Goal: Task Accomplishment & Management: Use online tool/utility

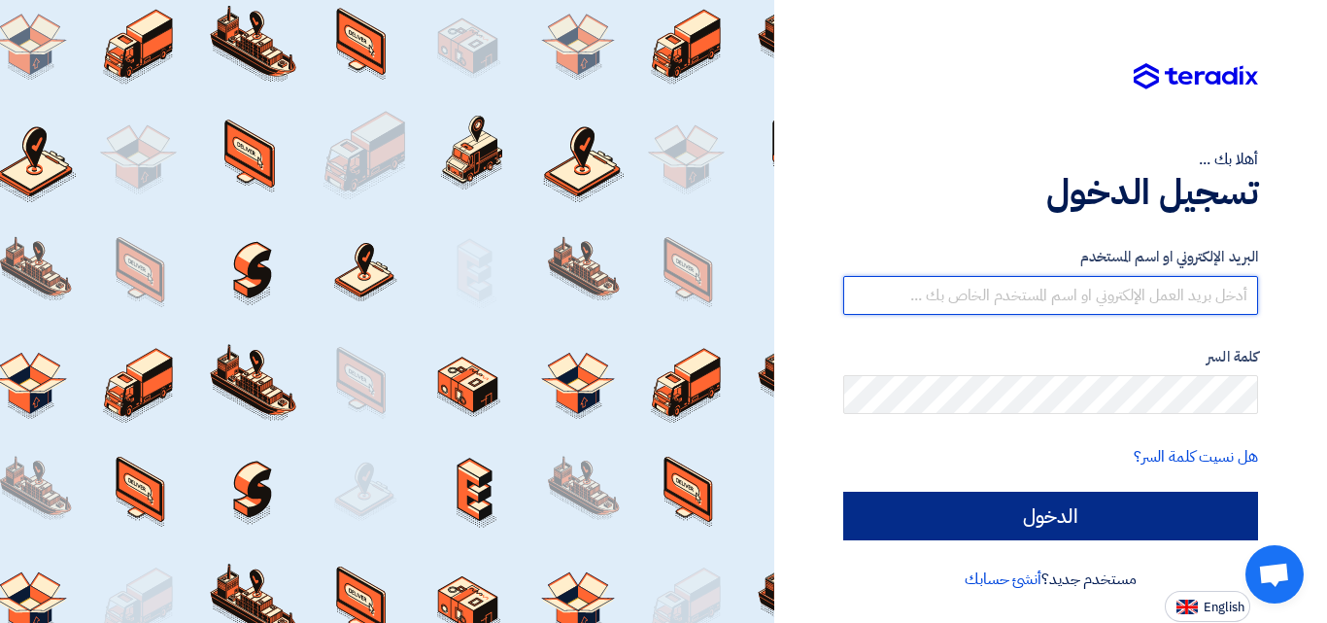
type input "[EMAIL_ADDRESS][PERSON_NAME][DOMAIN_NAME]"
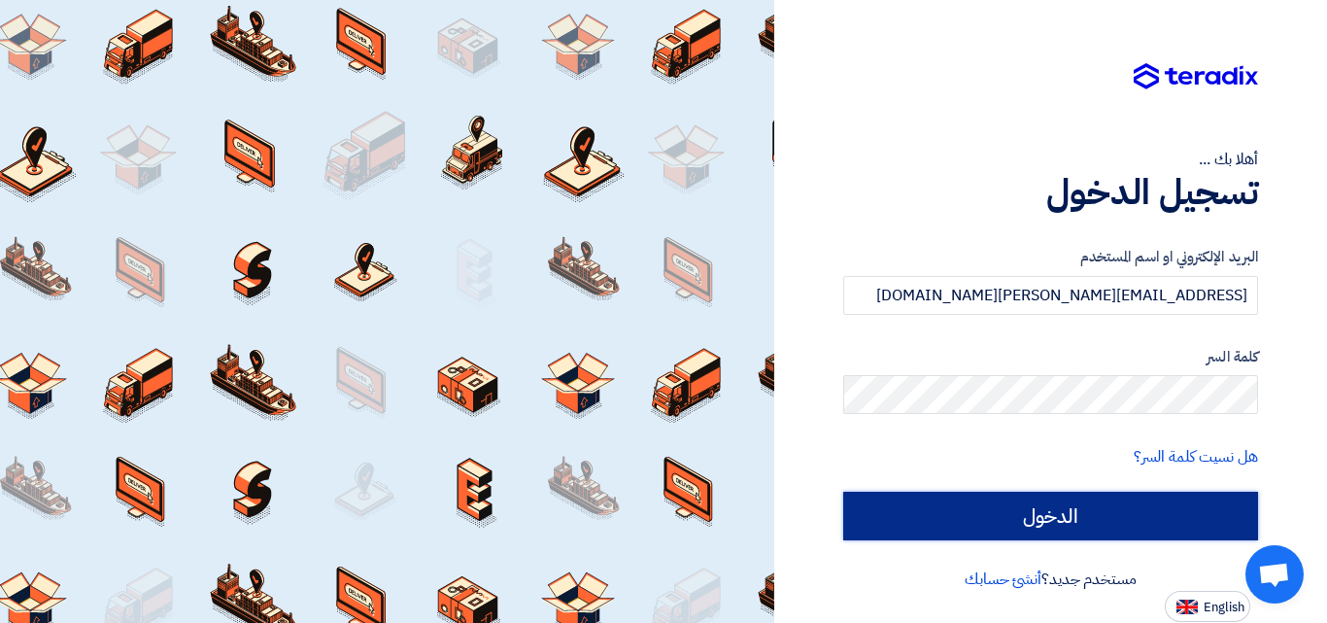
click at [1054, 518] on input "الدخول" at bounding box center [1050, 515] width 415 height 49
type input "Sign in"
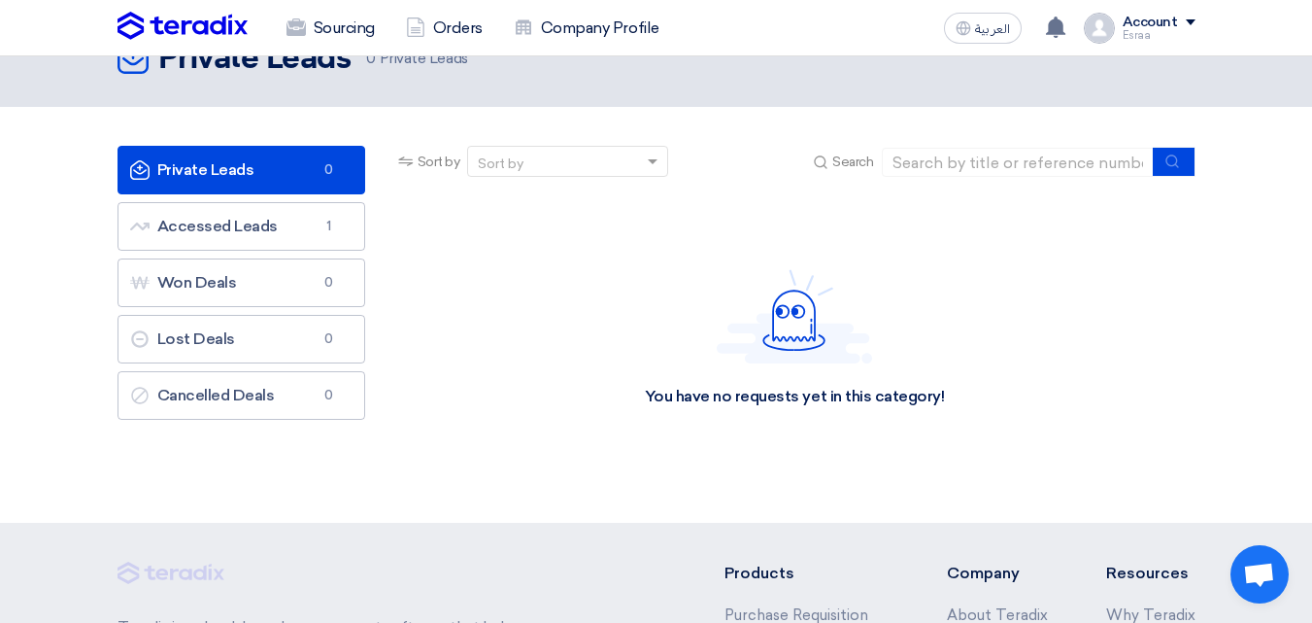
scroll to position [22, 0]
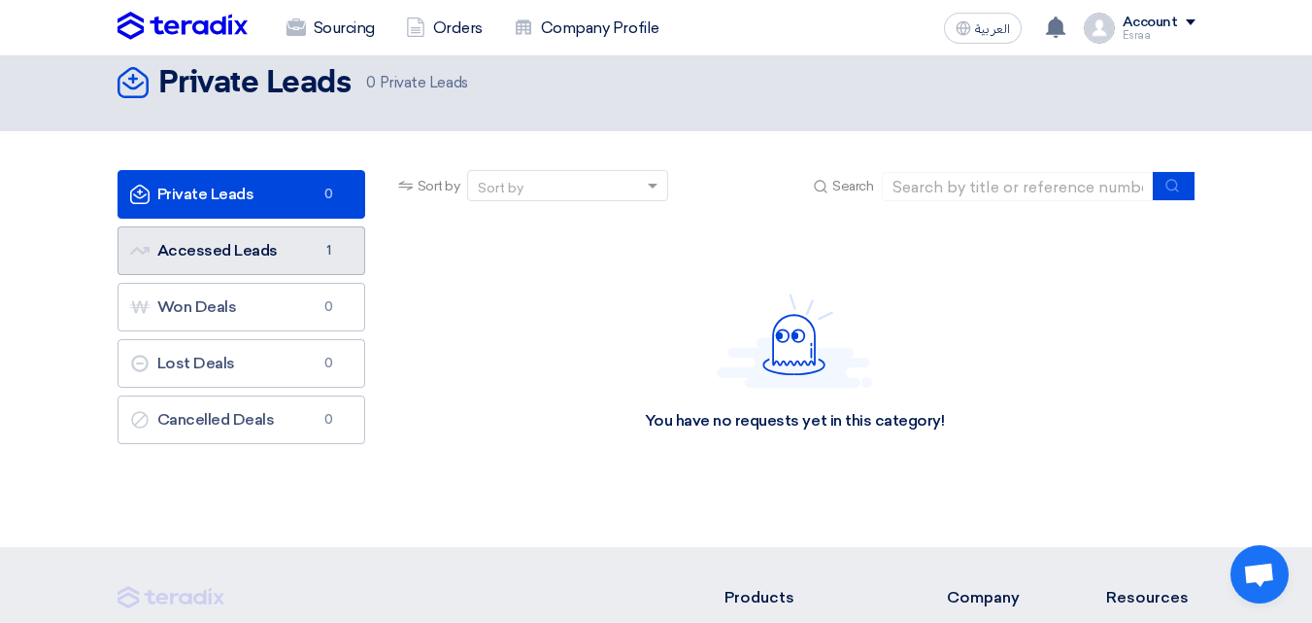
click at [258, 255] on link "Accessed Leads Accessed Leads 1" at bounding box center [242, 250] width 248 height 49
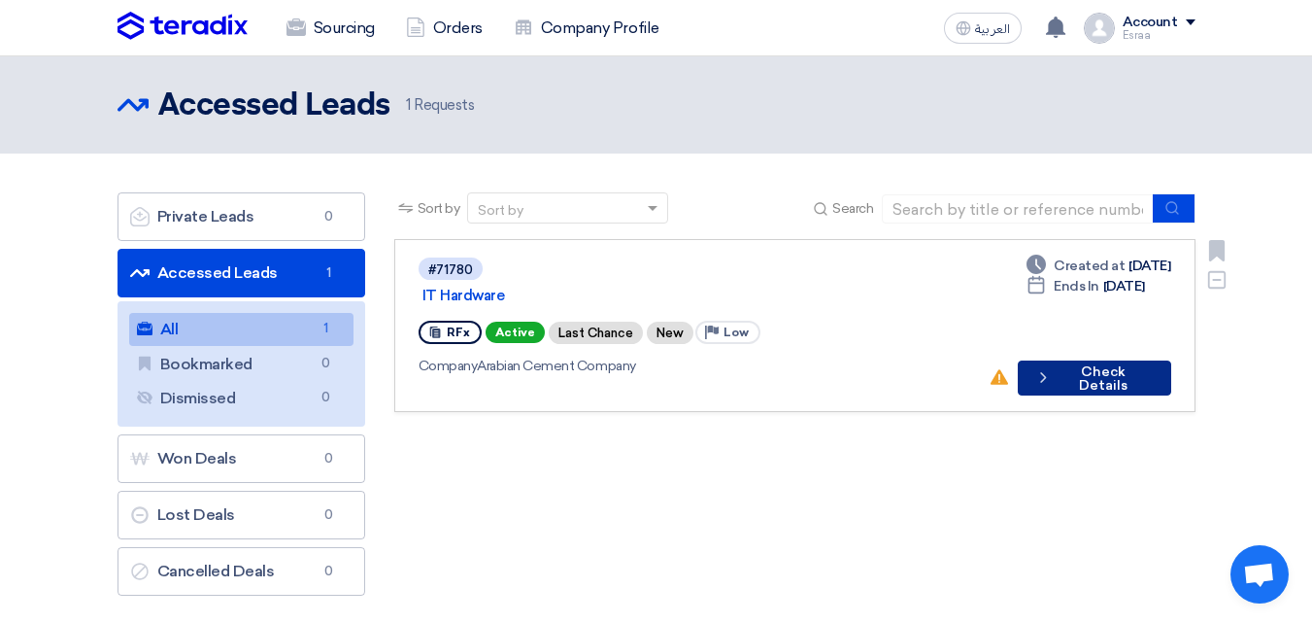
click at [1058, 363] on button "Check details Check Details" at bounding box center [1094, 377] width 153 height 35
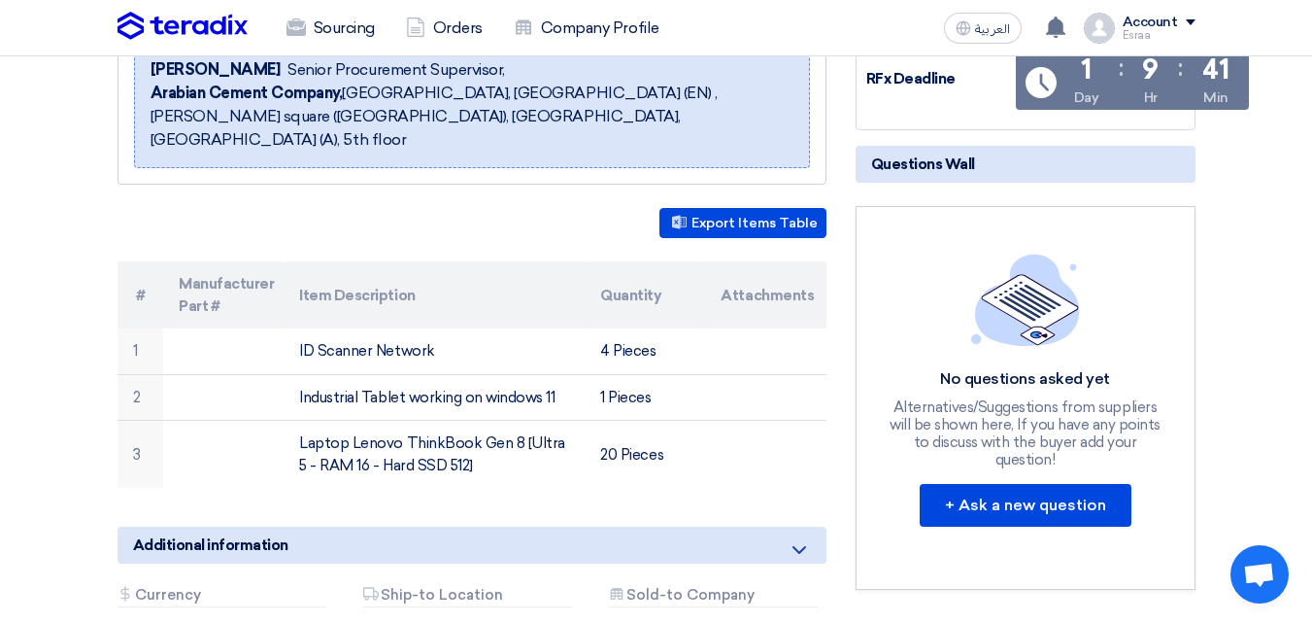
scroll to position [336, 0]
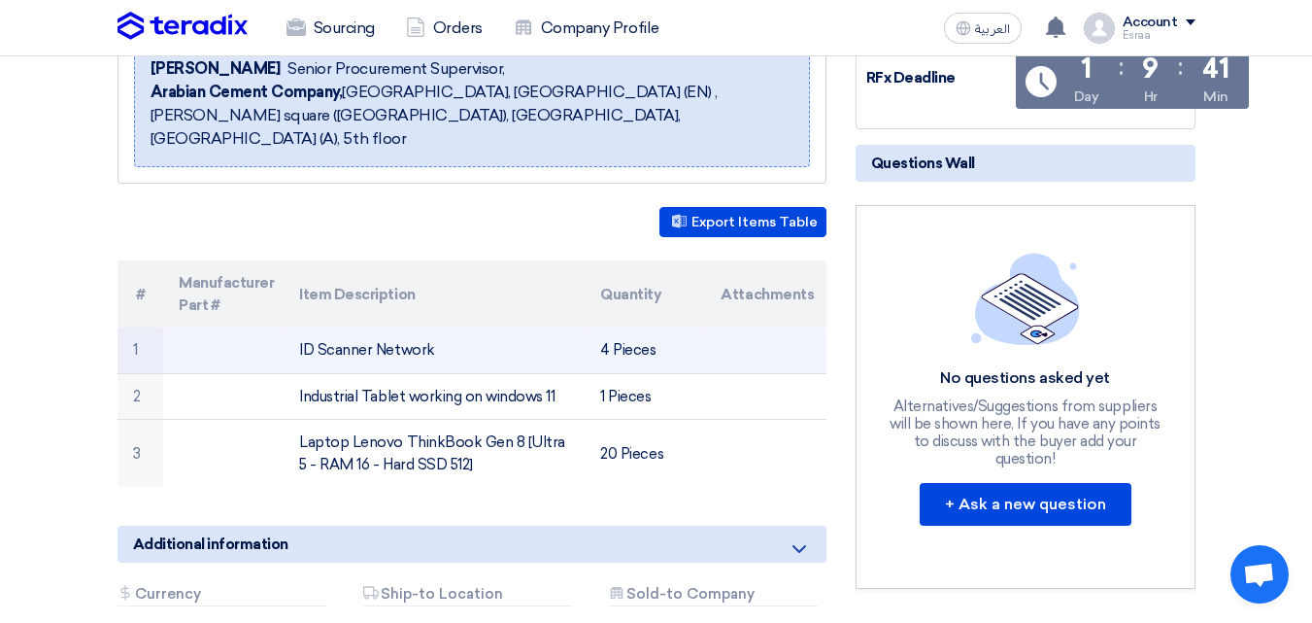
drag, startPoint x: 298, startPoint y: 322, endPoint x: 434, endPoint y: 321, distance: 136.0
click at [434, 327] on td "ID Scanner Network" at bounding box center [434, 350] width 301 height 46
copy td "ID Scanner Network"
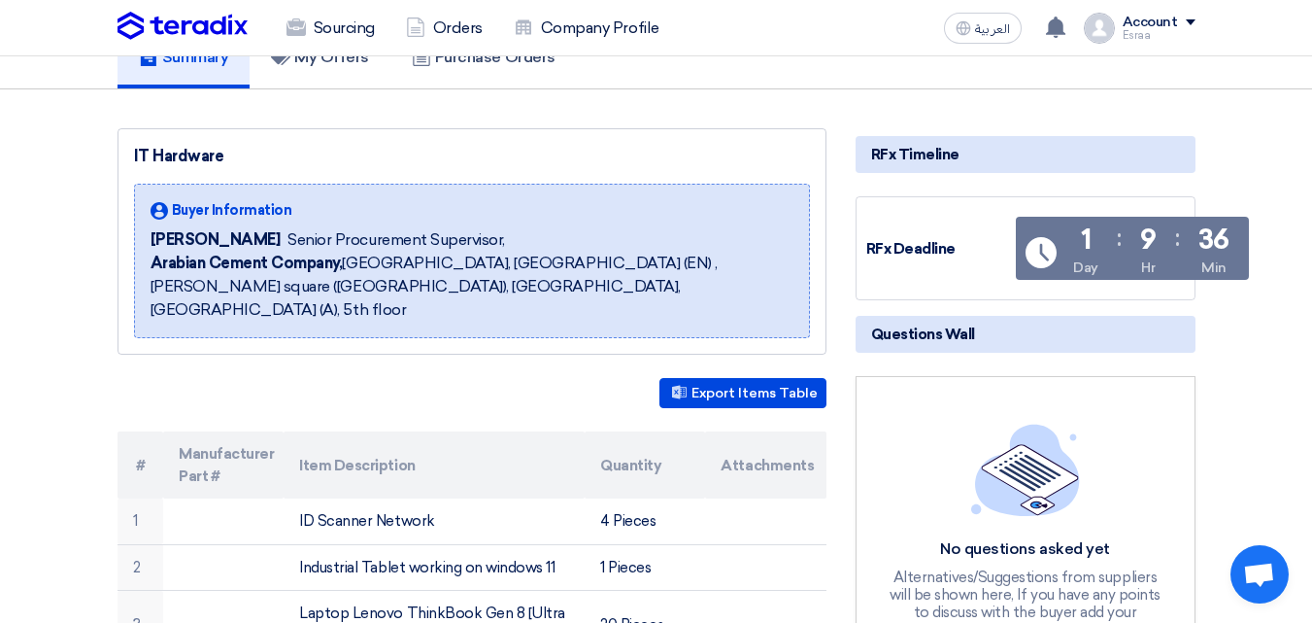
scroll to position [332, 0]
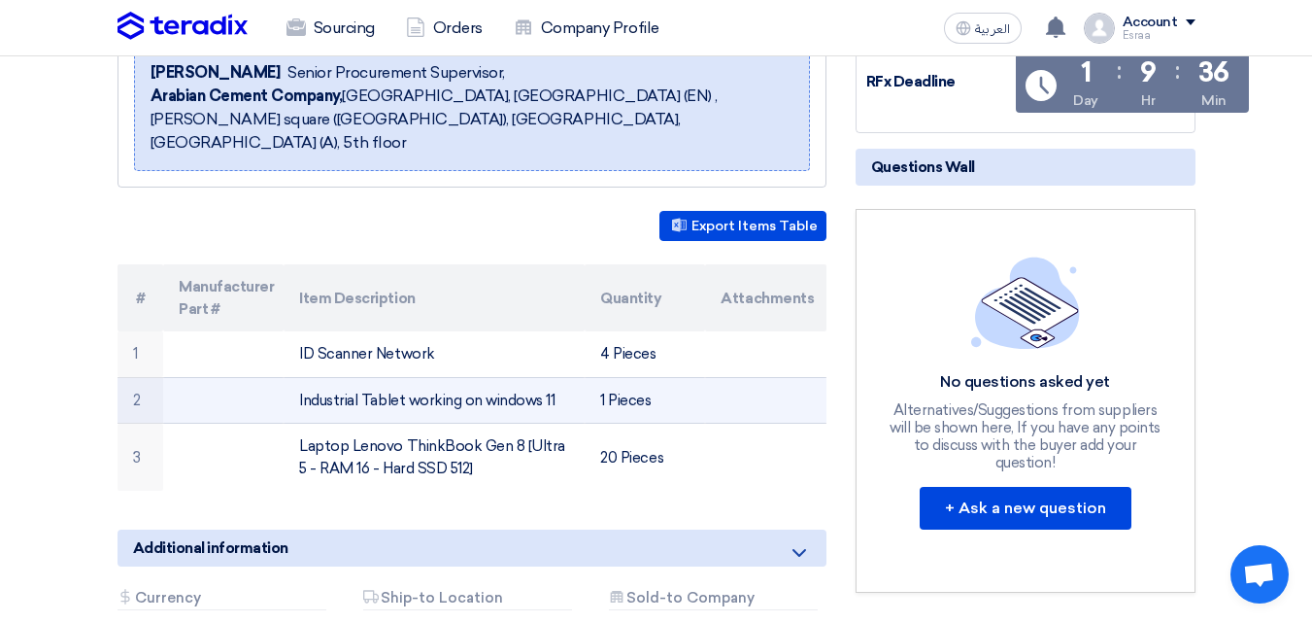
drag, startPoint x: 294, startPoint y: 372, endPoint x: 553, endPoint y: 369, distance: 258.4
click at [553, 377] on td "Industrial Tablet working on windows 11" at bounding box center [434, 400] width 301 height 47
copy td "Industrial Tablet working on windows 11"
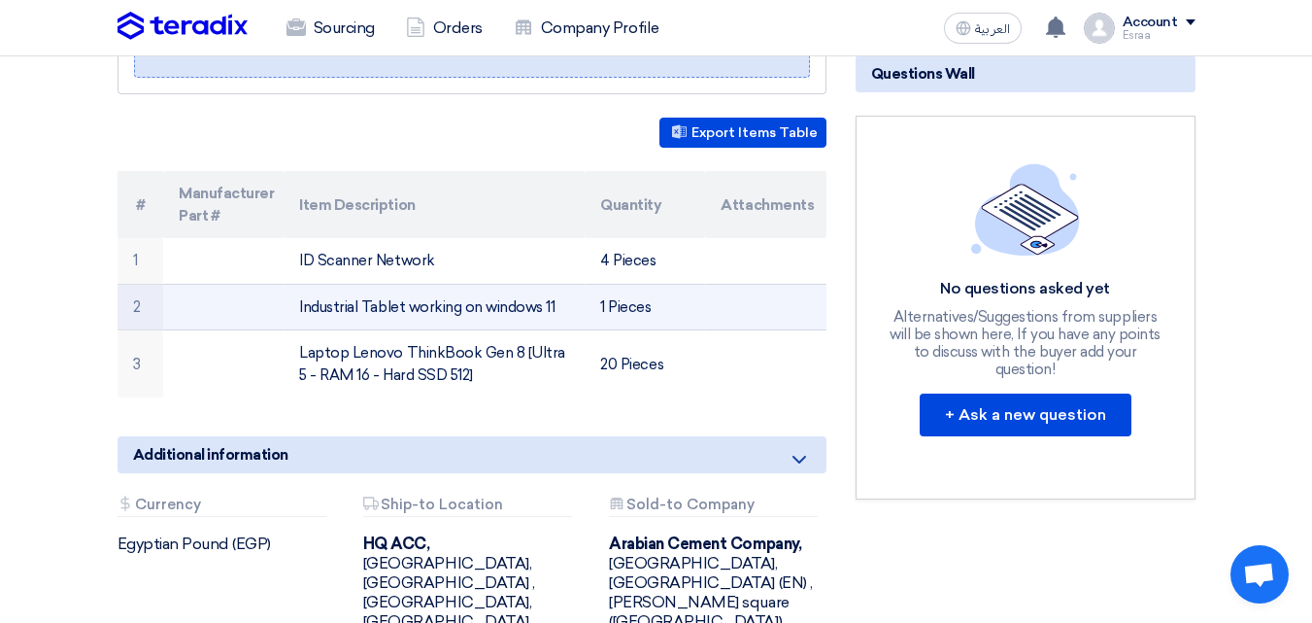
scroll to position [426, 0]
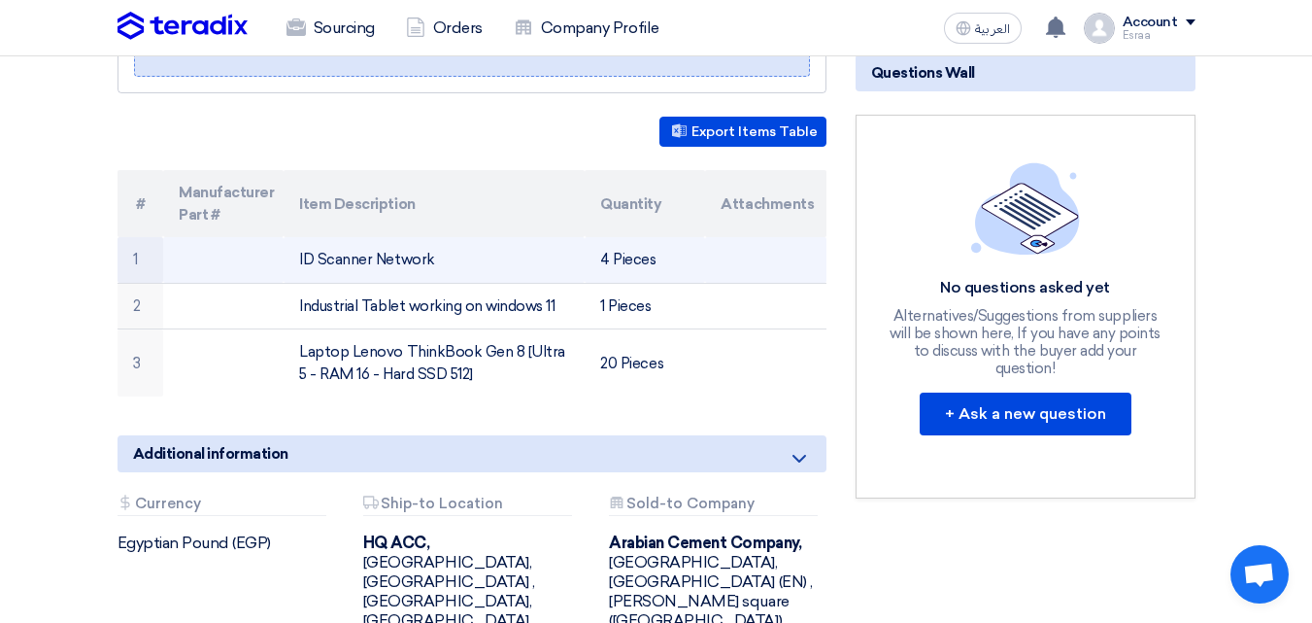
drag, startPoint x: 296, startPoint y: 239, endPoint x: 460, endPoint y: 236, distance: 164.2
click at [460, 237] on td "ID Scanner Network" at bounding box center [434, 260] width 301 height 46
copy td "ID Scanner Network"
